Goal: Find specific page/section: Find specific page/section

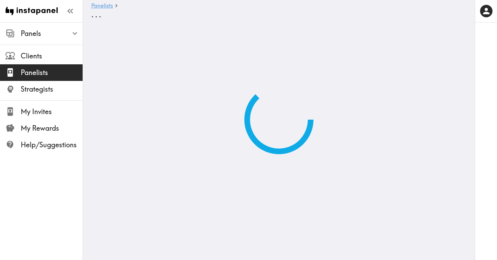
click at [105, 7] on link "Panelists" at bounding box center [102, 6] width 22 height 7
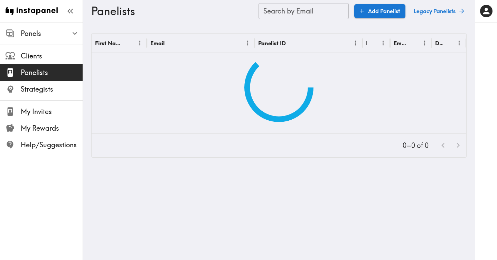
click at [283, 17] on input "Search by Email" at bounding box center [304, 11] width 90 height 16
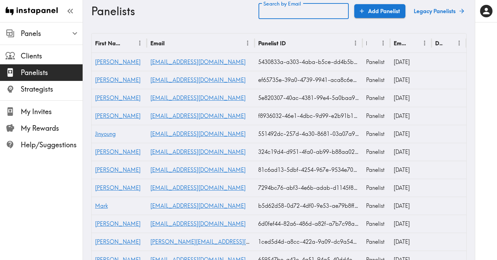
paste input "text"
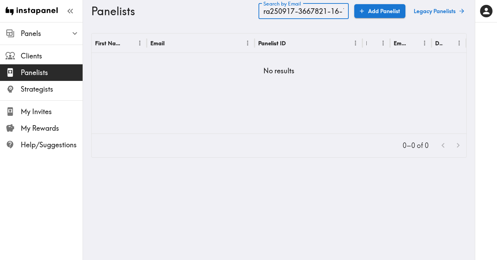
click at [314, 12] on input "ra250917-3667821-16-1" at bounding box center [304, 11] width 90 height 16
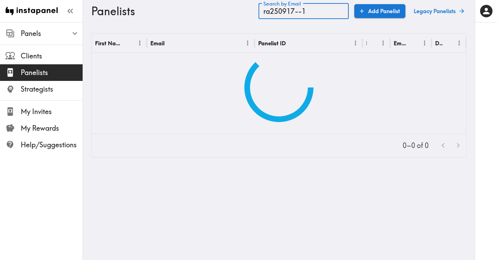
click at [314, 12] on input "ra250917--1" at bounding box center [304, 11] width 90 height 16
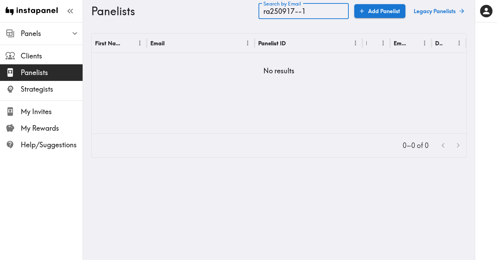
click at [314, 12] on input "ra250917--1" at bounding box center [304, 11] width 90 height 16
type input "ra250917--1"
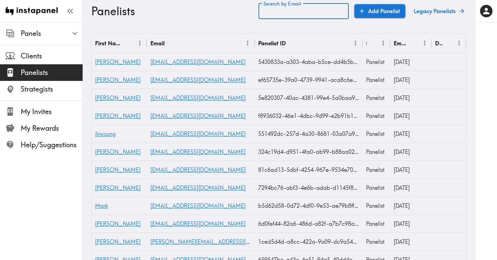
paste input "text"
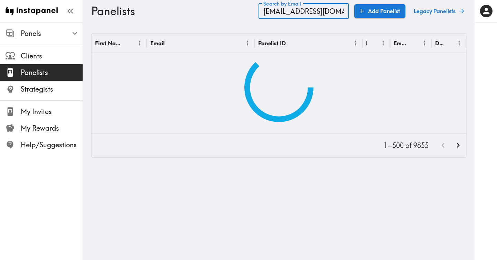
type input "[EMAIL_ADDRESS][DOMAIN_NAME]"
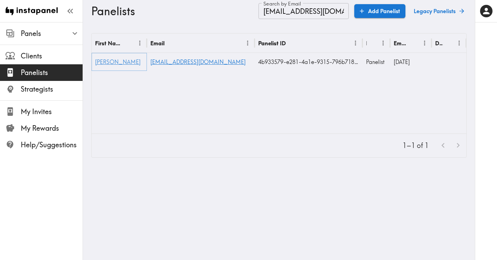
click at [108, 63] on span "[PERSON_NAME]" at bounding box center [118, 61] width 46 height 7
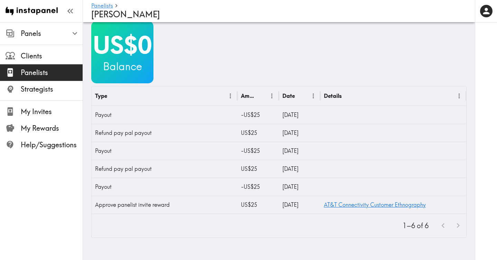
scroll to position [301, 0]
